Goal: Leave review/rating

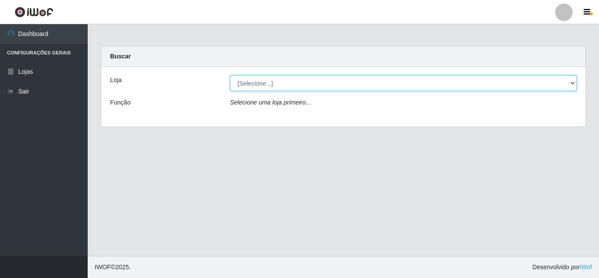
click at [266, 87] on select "[Selecione...] Queiroz Atacadão - [GEOGRAPHIC_DATA]" at bounding box center [403, 82] width 347 height 15
select select "225"
click at [230, 75] on select "[Selecione...] Queiroz Atacadão - [GEOGRAPHIC_DATA]" at bounding box center [403, 82] width 347 height 15
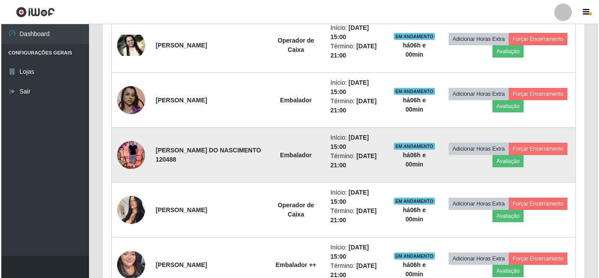
scroll to position [482, 0]
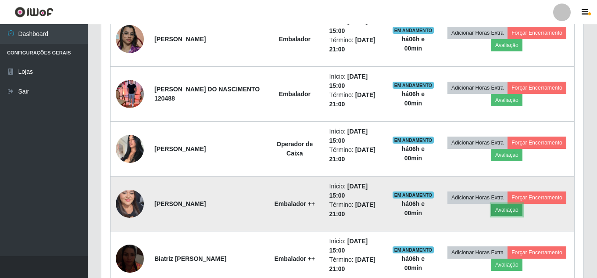
click at [510, 212] on button "Avaliação" at bounding box center [506, 210] width 31 height 12
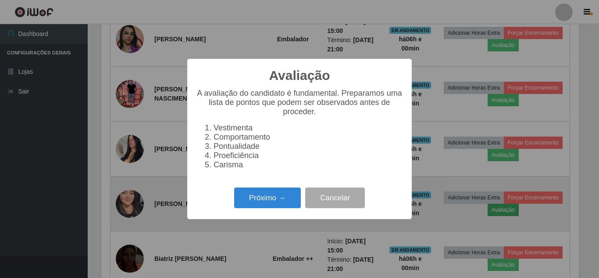
scroll to position [182, 478]
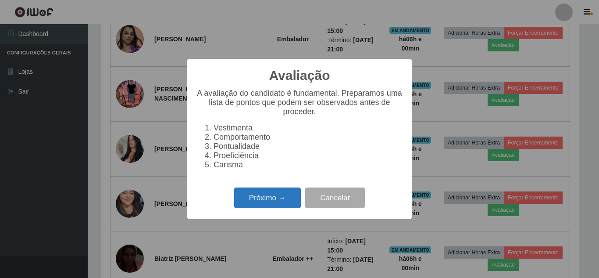
click at [263, 202] on button "Próximo →" at bounding box center [267, 197] width 67 height 21
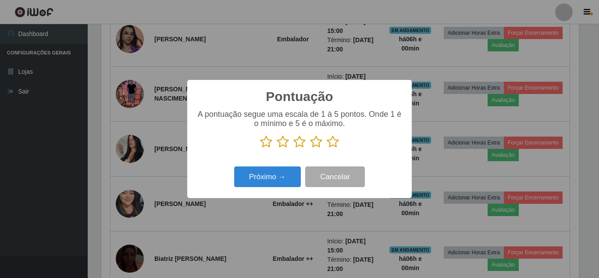
click at [330, 145] on icon at bounding box center [333, 141] width 12 height 13
click at [327, 148] on input "radio" at bounding box center [327, 148] width 0 height 0
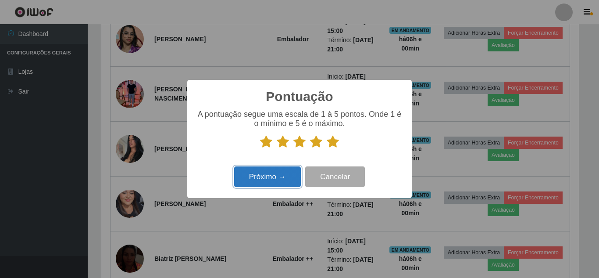
click at [274, 175] on button "Próximo →" at bounding box center [267, 176] width 67 height 21
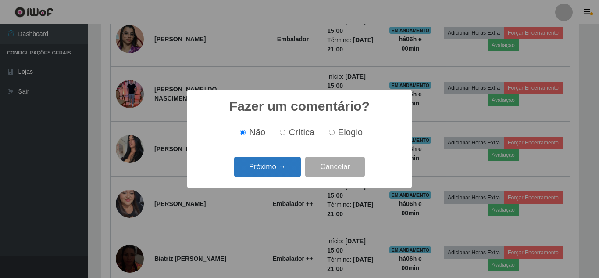
click at [276, 169] on button "Próximo →" at bounding box center [267, 167] width 67 height 21
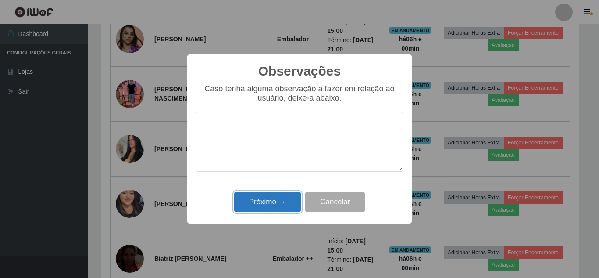
click at [267, 206] on button "Próximo →" at bounding box center [267, 202] width 67 height 21
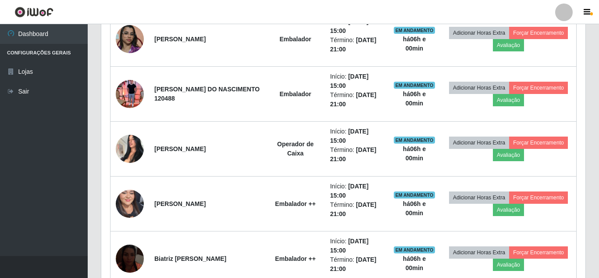
scroll to position [182, 482]
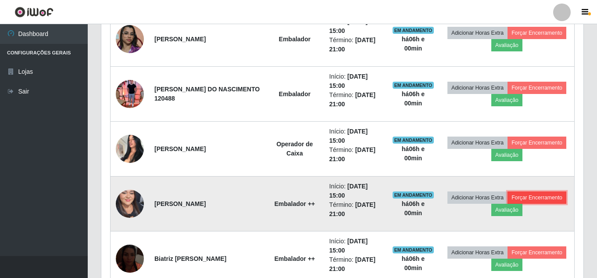
click at [535, 200] on button "Forçar Encerramento" at bounding box center [536, 197] width 59 height 12
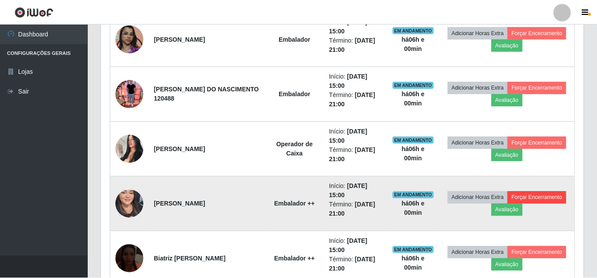
scroll to position [182, 478]
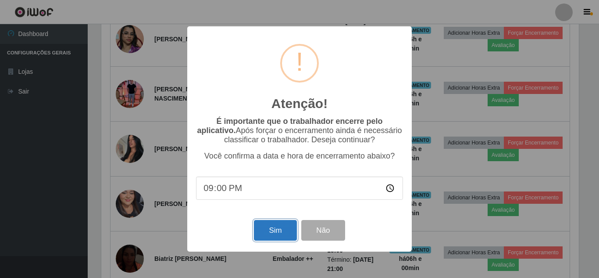
click at [265, 233] on button "Sim" at bounding box center [275, 230] width 43 height 21
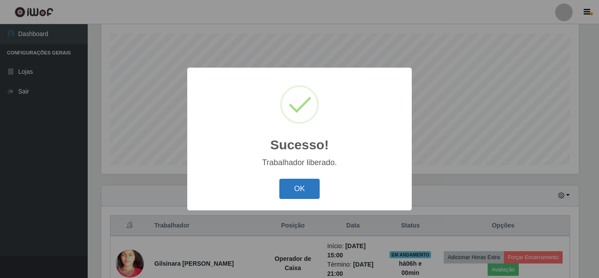
click at [304, 189] on button "OK" at bounding box center [299, 189] width 41 height 21
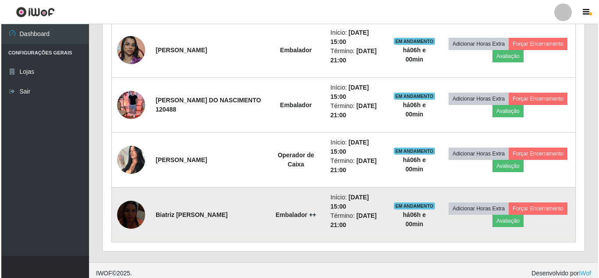
scroll to position [478, 0]
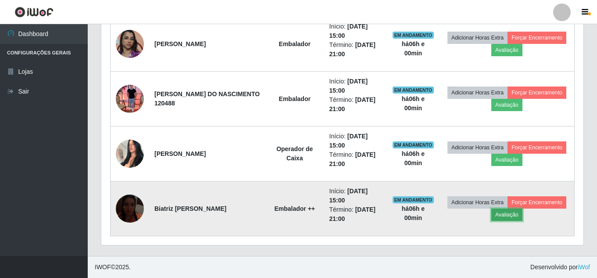
click at [509, 214] on button "Avaliação" at bounding box center [506, 214] width 31 height 12
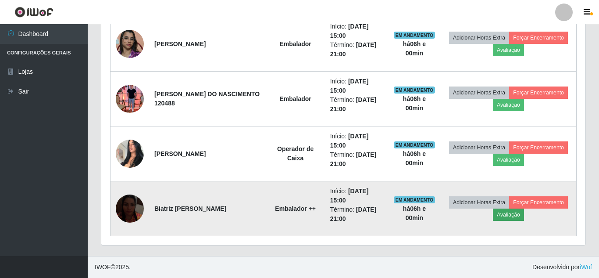
scroll to position [182, 478]
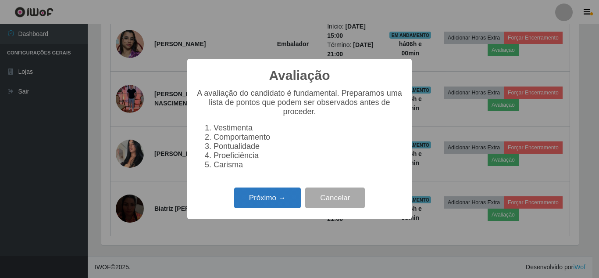
click at [271, 200] on button "Próximo →" at bounding box center [267, 197] width 67 height 21
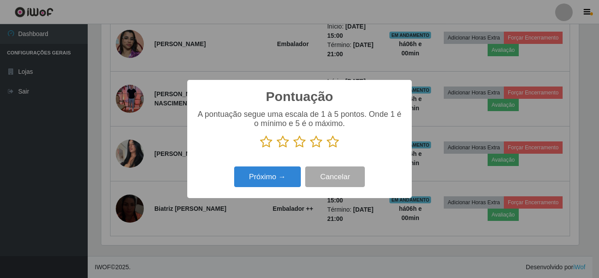
click at [332, 143] on icon at bounding box center [333, 141] width 12 height 13
click at [327, 148] on input "radio" at bounding box center [327, 148] width 0 height 0
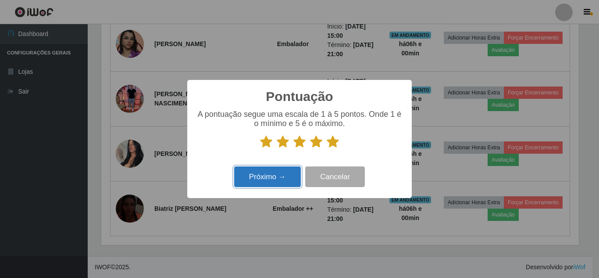
click at [264, 182] on button "Próximo →" at bounding box center [267, 176] width 67 height 21
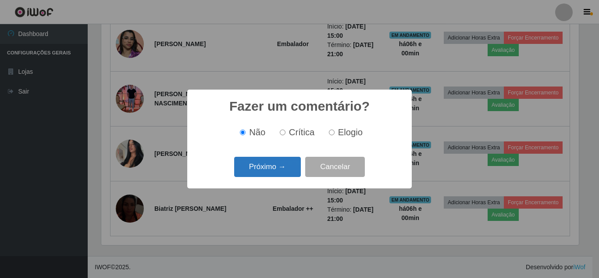
click at [273, 167] on button "Próximo →" at bounding box center [267, 167] width 67 height 21
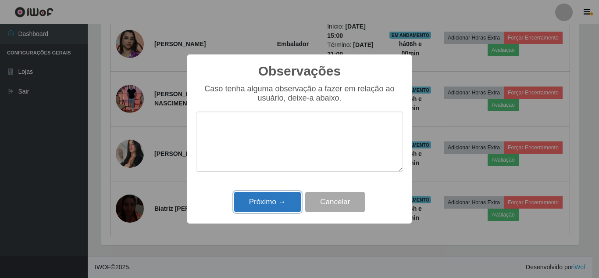
click at [261, 206] on button "Próximo →" at bounding box center [267, 202] width 67 height 21
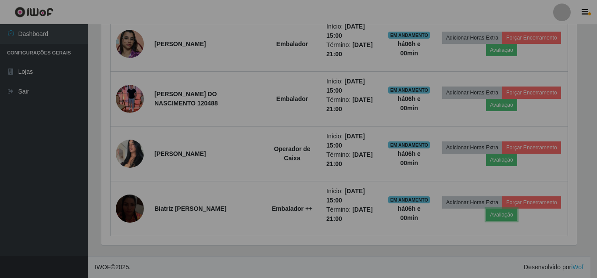
scroll to position [182, 482]
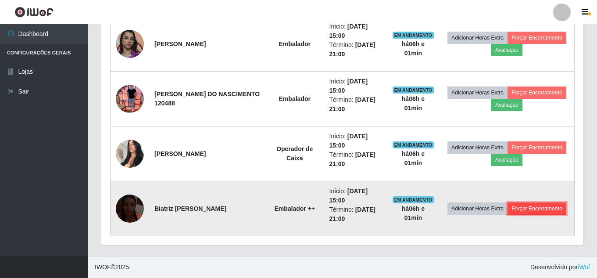
click at [543, 208] on button "Forçar Encerramento" at bounding box center [536, 208] width 59 height 12
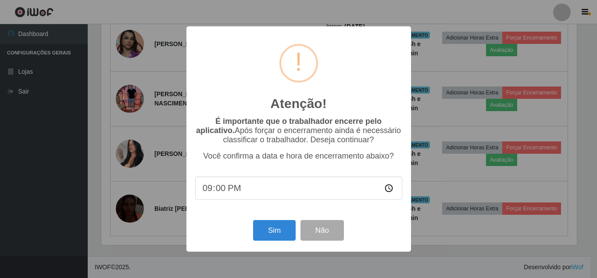
scroll to position [0, 0]
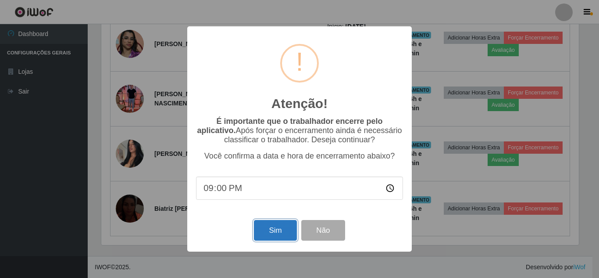
click at [271, 232] on button "Sim" at bounding box center [275, 230] width 43 height 21
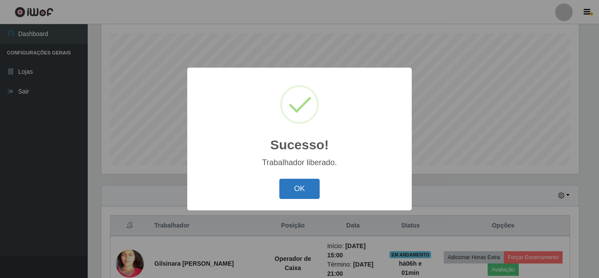
click at [301, 192] on button "OK" at bounding box center [299, 189] width 41 height 21
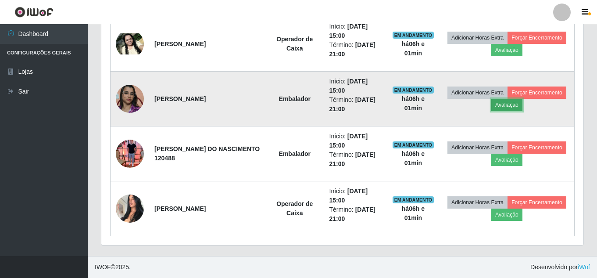
click at [506, 106] on button "Avaliação" at bounding box center [506, 105] width 31 height 12
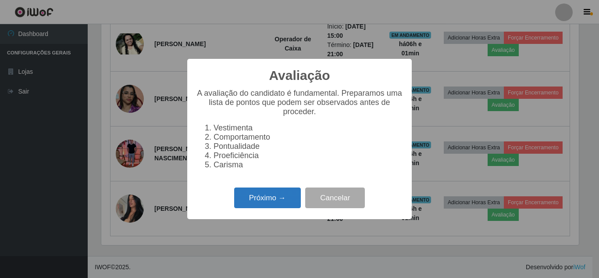
drag, startPoint x: 266, startPoint y: 211, endPoint x: 271, endPoint y: 207, distance: 5.6
click at [271, 207] on button "Próximo →" at bounding box center [267, 197] width 67 height 21
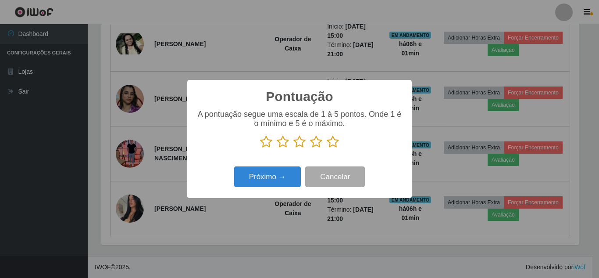
click at [333, 145] on icon at bounding box center [333, 141] width 12 height 13
click at [327, 148] on input "radio" at bounding box center [327, 148] width 0 height 0
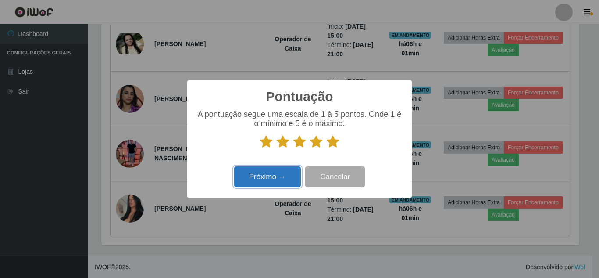
click at [262, 179] on button "Próximo →" at bounding box center [267, 176] width 67 height 21
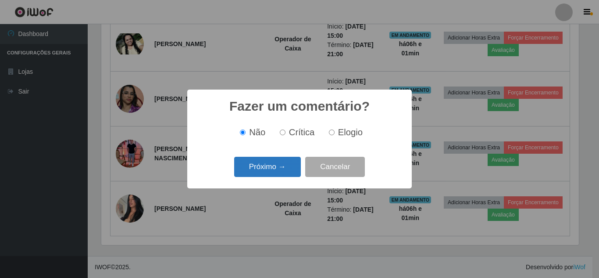
click at [266, 168] on button "Próximo →" at bounding box center [267, 167] width 67 height 21
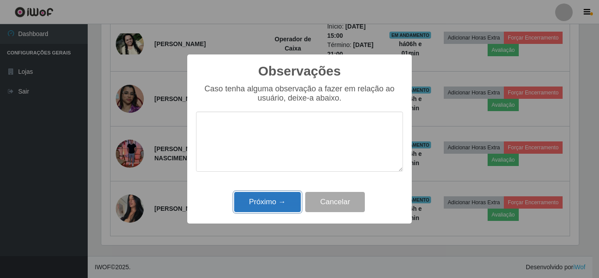
click at [261, 204] on button "Próximo →" at bounding box center [267, 202] width 67 height 21
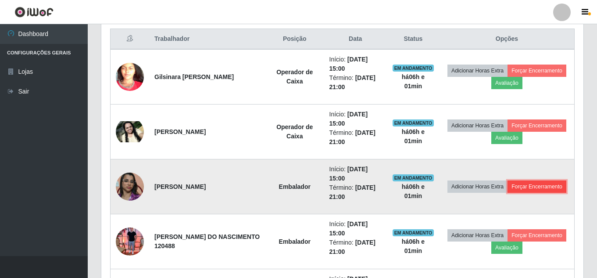
click at [543, 188] on button "Forçar Encerramento" at bounding box center [536, 186] width 59 height 12
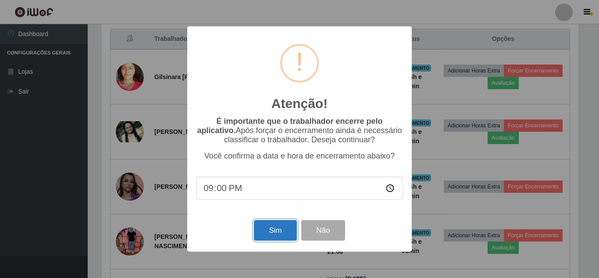
click at [278, 235] on button "Sim" at bounding box center [275, 230] width 43 height 21
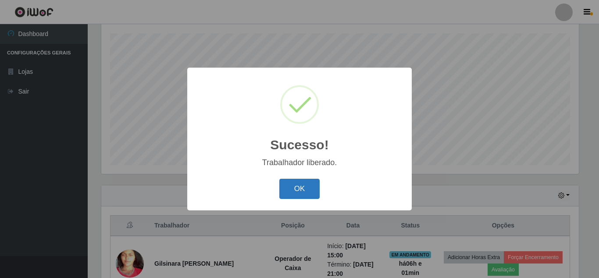
click at [305, 193] on button "OK" at bounding box center [299, 189] width 41 height 21
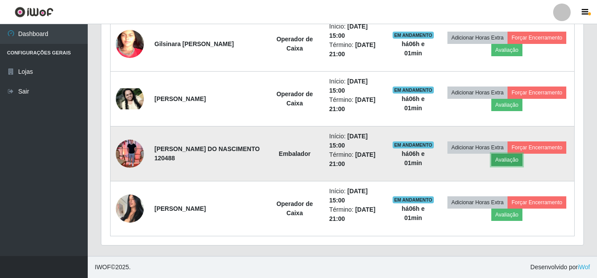
click at [506, 163] on button "Avaliação" at bounding box center [506, 160] width 31 height 12
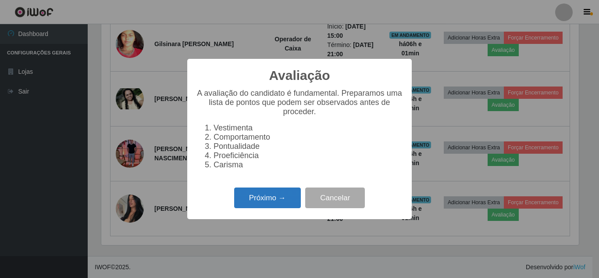
click at [257, 208] on button "Próximo →" at bounding box center [267, 197] width 67 height 21
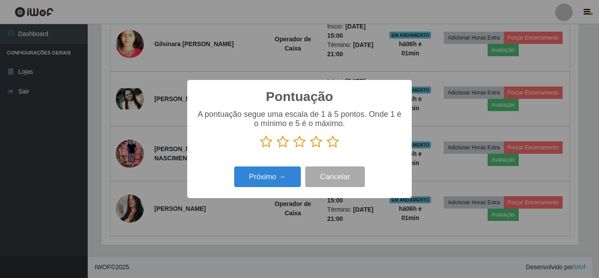
click at [333, 145] on icon at bounding box center [333, 141] width 12 height 13
click at [327, 148] on input "radio" at bounding box center [327, 148] width 0 height 0
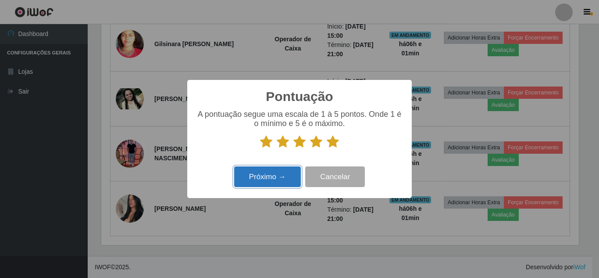
click at [257, 179] on button "Próximo →" at bounding box center [267, 176] width 67 height 21
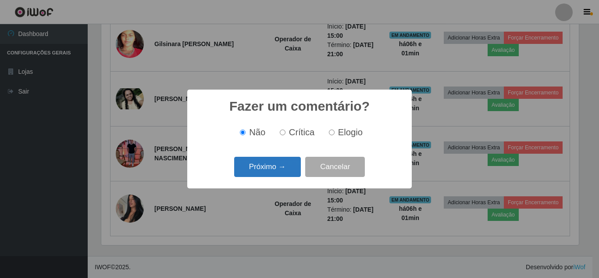
click at [273, 165] on button "Próximo →" at bounding box center [267, 167] width 67 height 21
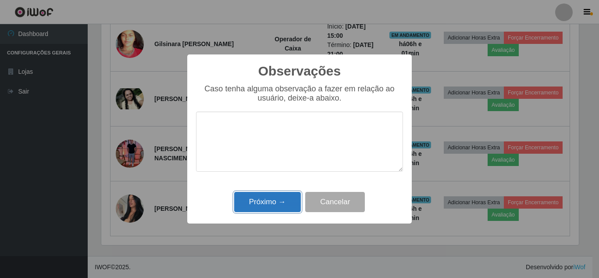
click at [267, 202] on button "Próximo →" at bounding box center [267, 202] width 67 height 21
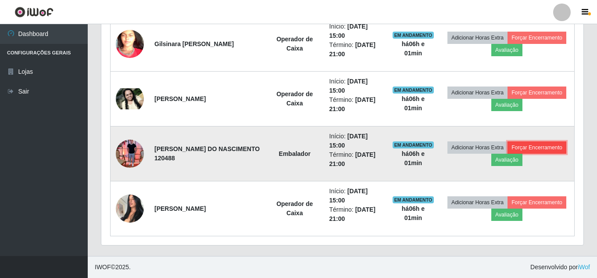
click at [532, 148] on button "Forçar Encerramento" at bounding box center [536, 147] width 59 height 12
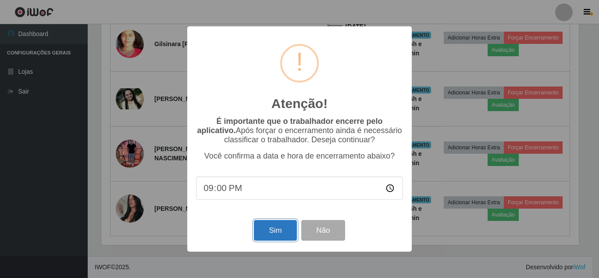
click at [288, 230] on button "Sim" at bounding box center [275, 230] width 43 height 21
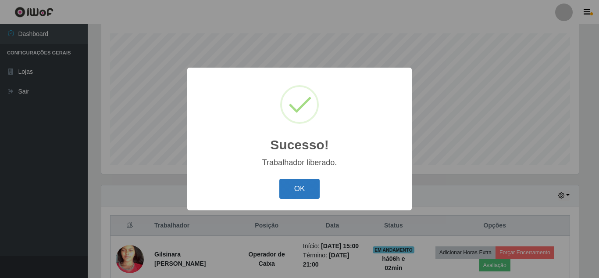
click at [295, 186] on button "OK" at bounding box center [299, 189] width 41 height 21
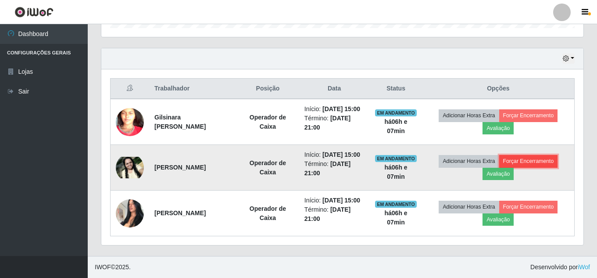
click at [544, 155] on button "Forçar Encerramento" at bounding box center [528, 161] width 59 height 12
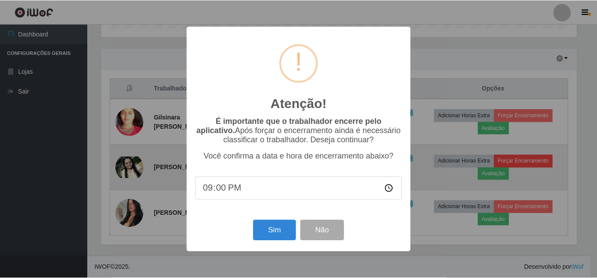
scroll to position [182, 478]
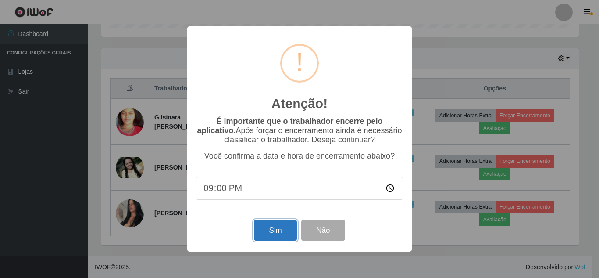
click at [268, 234] on button "Sim" at bounding box center [275, 230] width 43 height 21
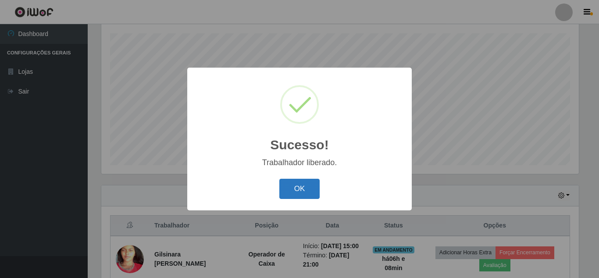
click at [299, 188] on button "OK" at bounding box center [299, 189] width 41 height 21
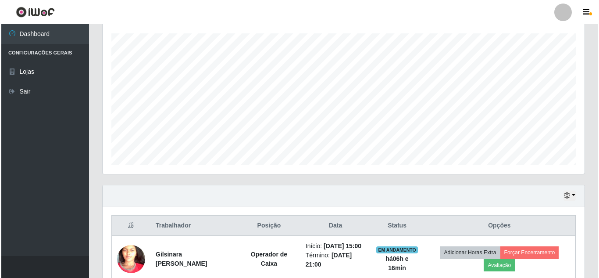
scroll to position [258, 0]
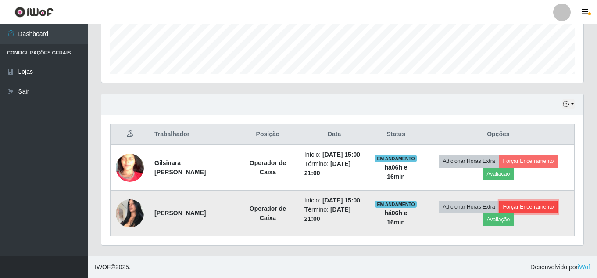
click at [552, 204] on button "Forçar Encerramento" at bounding box center [528, 206] width 59 height 12
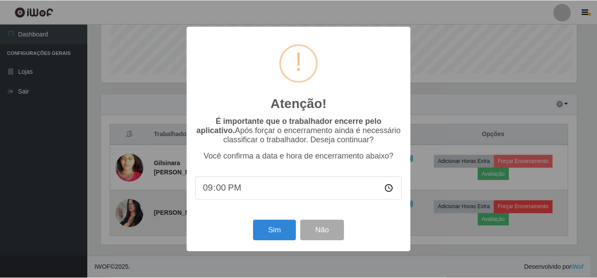
scroll to position [182, 478]
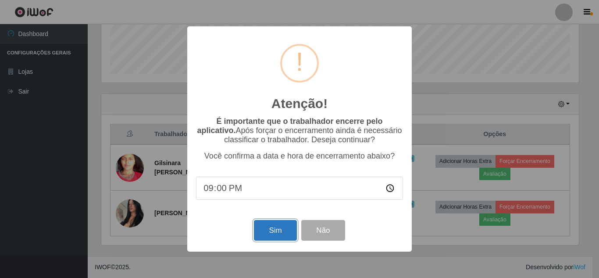
click at [274, 235] on button "Sim" at bounding box center [275, 230] width 43 height 21
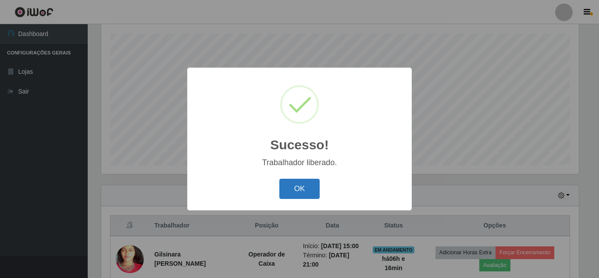
click at [303, 189] on button "OK" at bounding box center [299, 189] width 41 height 21
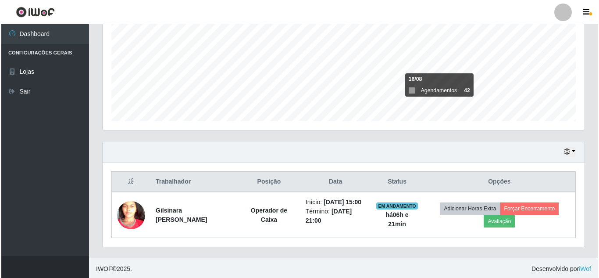
scroll to position [204, 0]
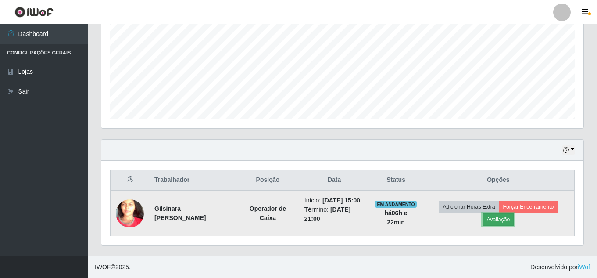
click at [500, 219] on button "Avaliação" at bounding box center [497, 219] width 31 height 12
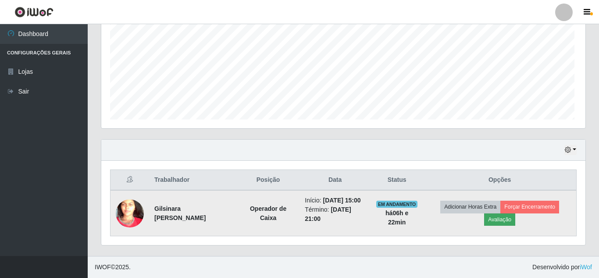
scroll to position [182, 478]
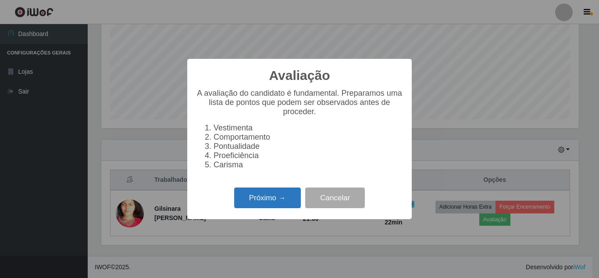
click at [256, 207] on button "Próximo →" at bounding box center [267, 197] width 67 height 21
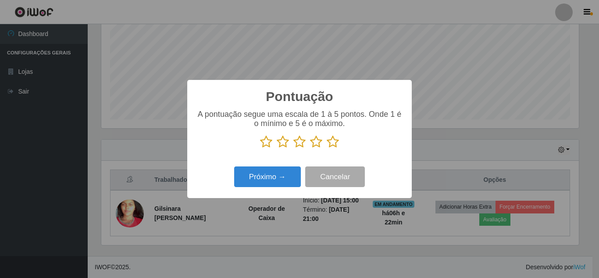
click at [336, 142] on icon at bounding box center [333, 141] width 12 height 13
click at [327, 148] on input "radio" at bounding box center [327, 148] width 0 height 0
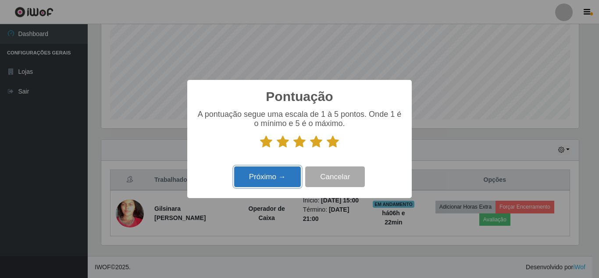
click at [278, 179] on button "Próximo →" at bounding box center [267, 176] width 67 height 21
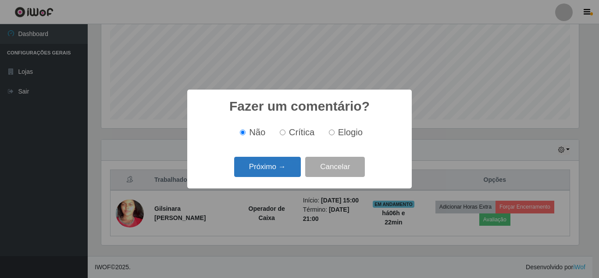
click at [276, 175] on button "Próximo →" at bounding box center [267, 167] width 67 height 21
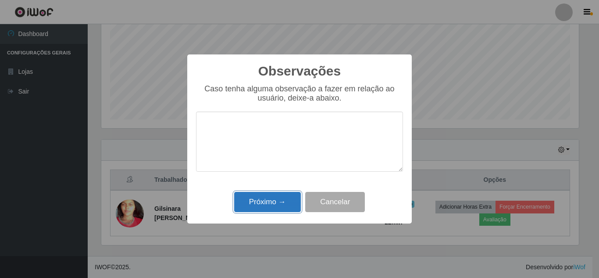
click at [268, 203] on button "Próximo →" at bounding box center [267, 202] width 67 height 21
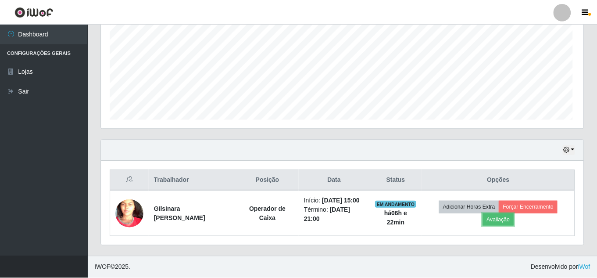
scroll to position [182, 482]
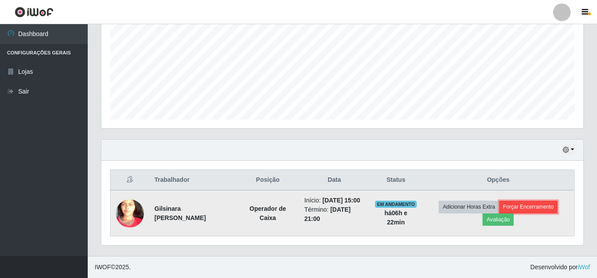
click at [543, 203] on button "Forçar Encerramento" at bounding box center [528, 206] width 59 height 12
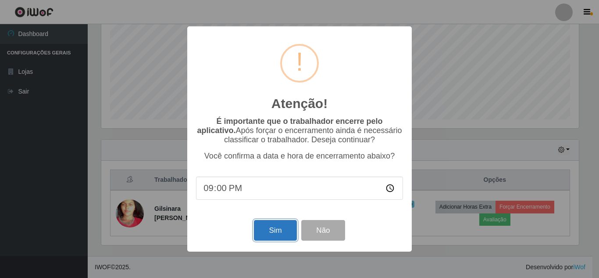
click at [271, 230] on button "Sim" at bounding box center [275, 230] width 43 height 21
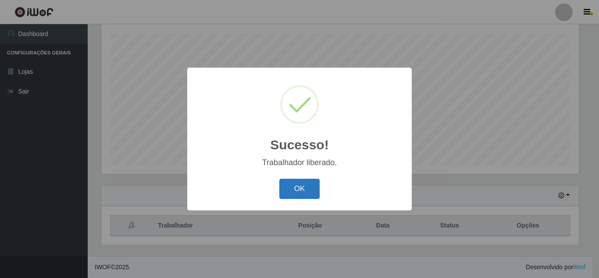
click at [307, 193] on button "OK" at bounding box center [299, 189] width 41 height 21
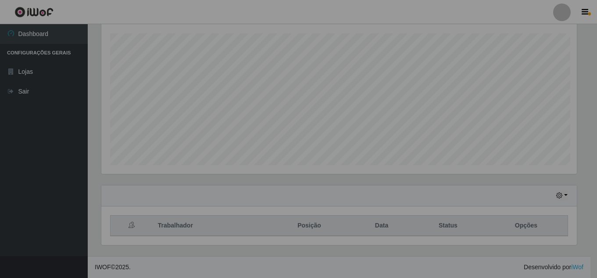
scroll to position [182, 482]
